Goal: Information Seeking & Learning: Learn about a topic

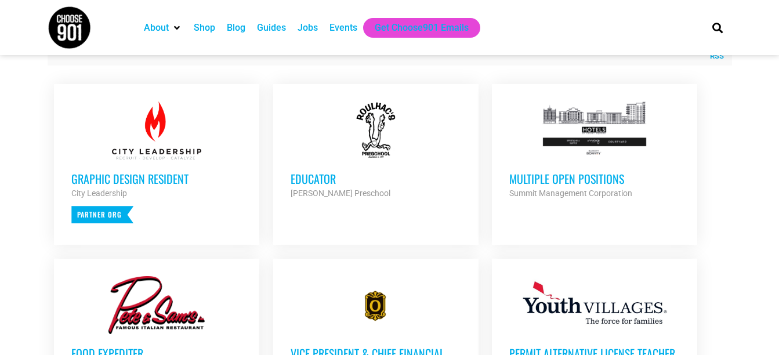
scroll to position [449, 0]
click at [570, 178] on h3 "Multiple Open Positions" at bounding box center [595, 178] width 171 height 15
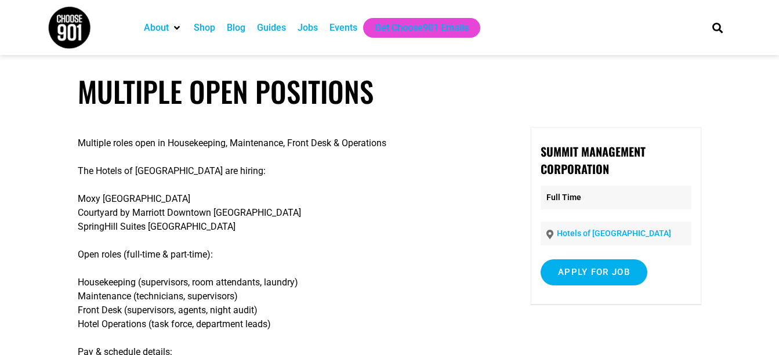
click at [570, 178] on div "Summit Management Corporation Full Time Hotels of [GEOGRAPHIC_DATA] Apply for j…" at bounding box center [616, 216] width 171 height 178
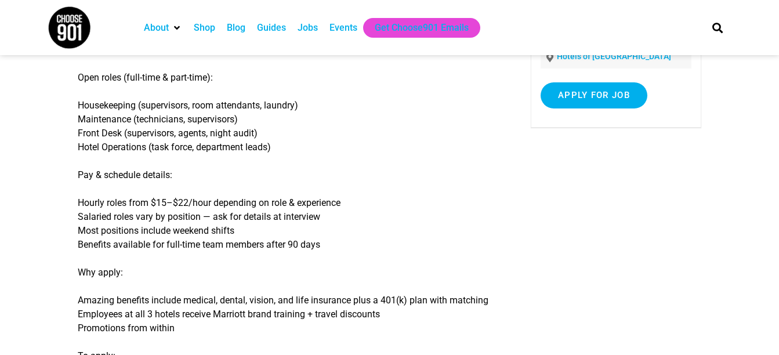
scroll to position [176, 0]
click at [581, 99] on input "Apply for job" at bounding box center [594, 96] width 107 height 26
click at [597, 149] on link "[DOMAIN_NAME]" at bounding box center [603, 146] width 71 height 11
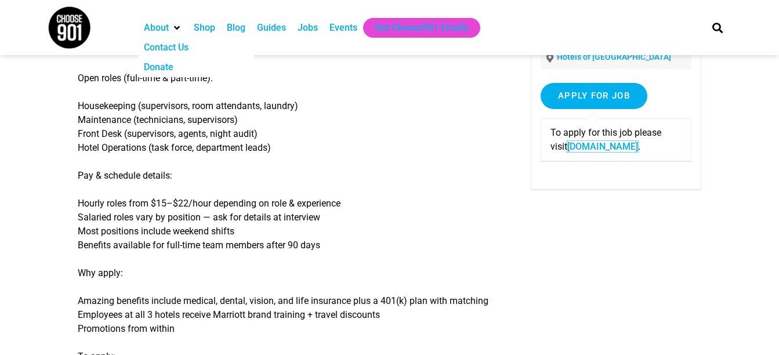
scroll to position [0, 0]
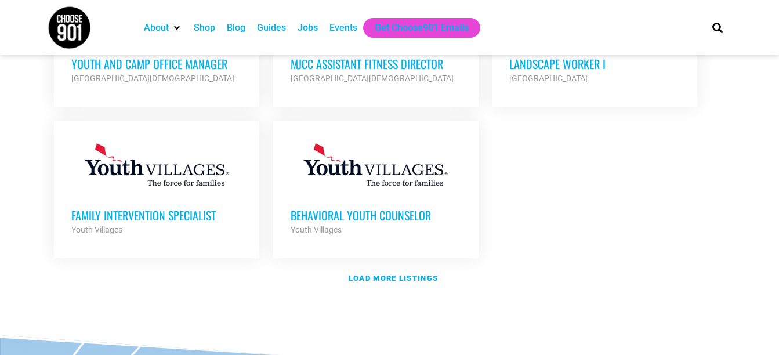
scroll to position [1419, 0]
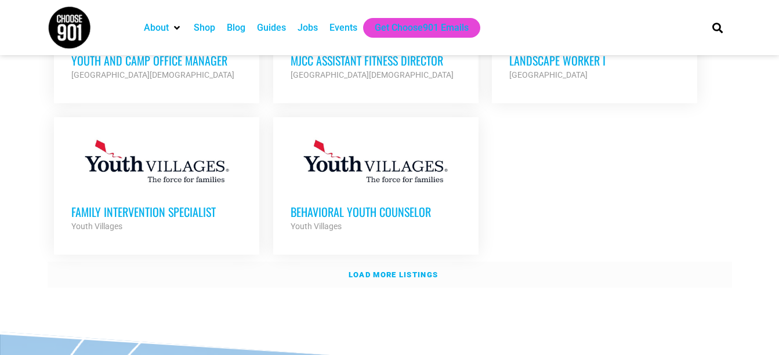
click at [371, 270] on strong "Load more listings" at bounding box center [393, 274] width 89 height 9
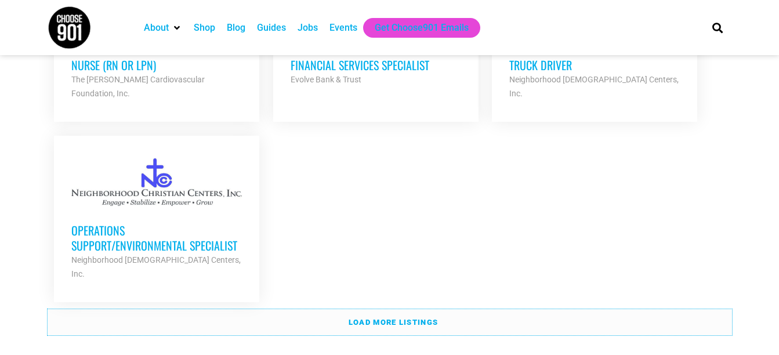
scroll to position [2561, 0]
click at [405, 317] on strong "Load more listings" at bounding box center [393, 321] width 89 height 9
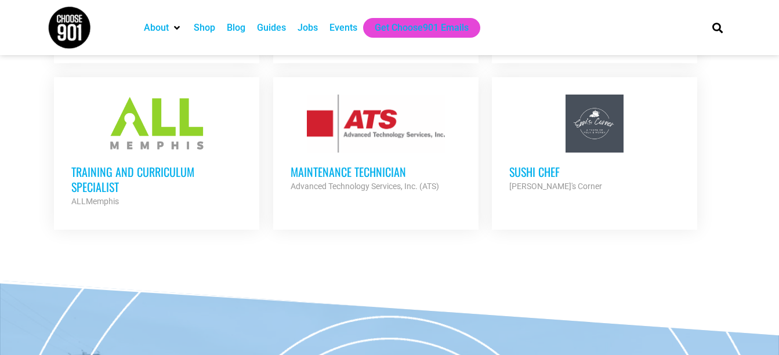
scroll to position [3423, 0]
